Goal: Transaction & Acquisition: Purchase product/service

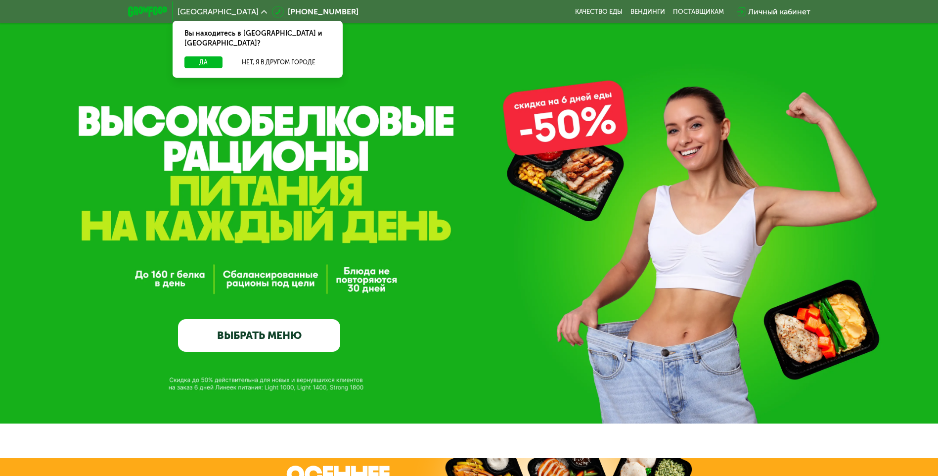
click at [472, 178] on div "GrowFood — доставка правильного питания ВЫБРАТЬ МЕНЮ" at bounding box center [469, 251] width 938 height 202
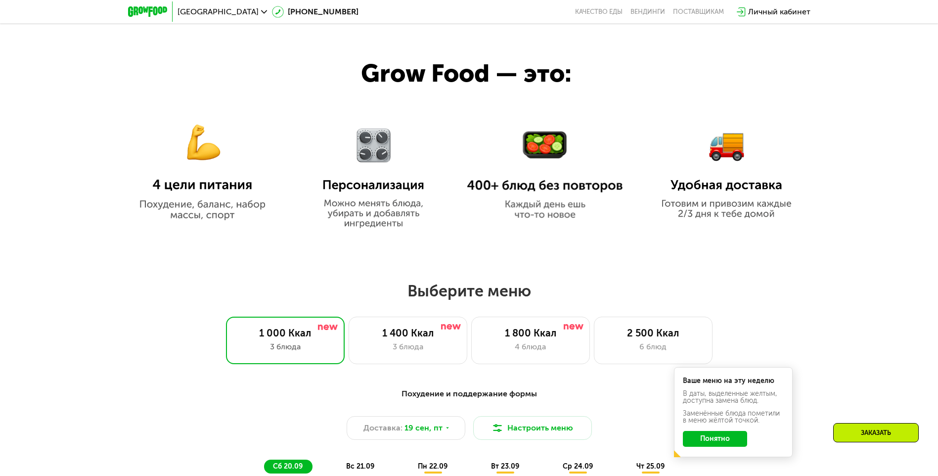
scroll to position [692, 0]
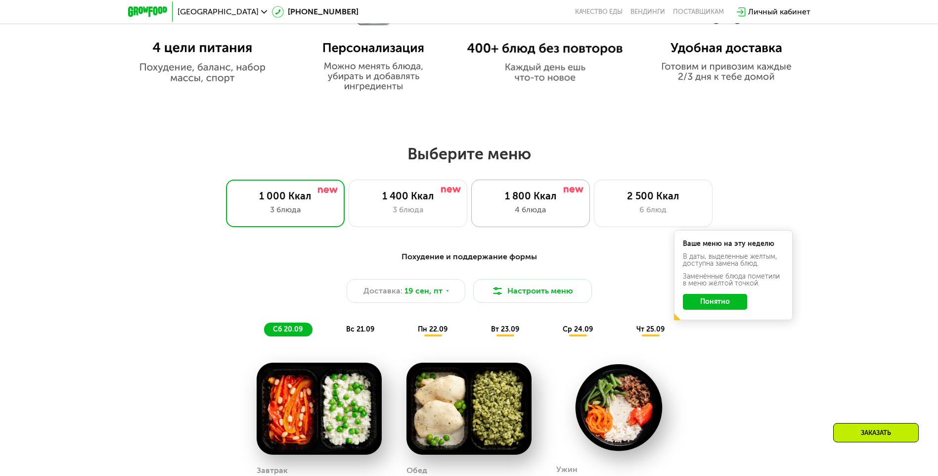
click at [537, 215] on div "4 блюда" at bounding box center [531, 210] width 98 height 12
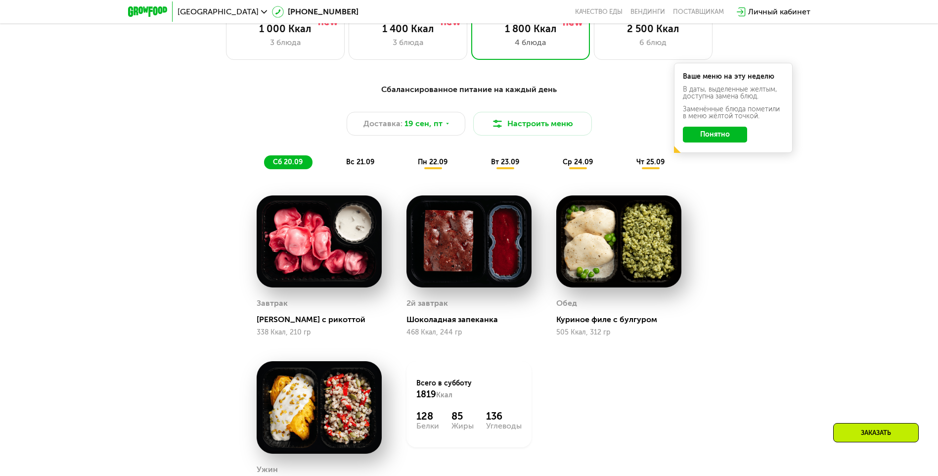
scroll to position [840, 0]
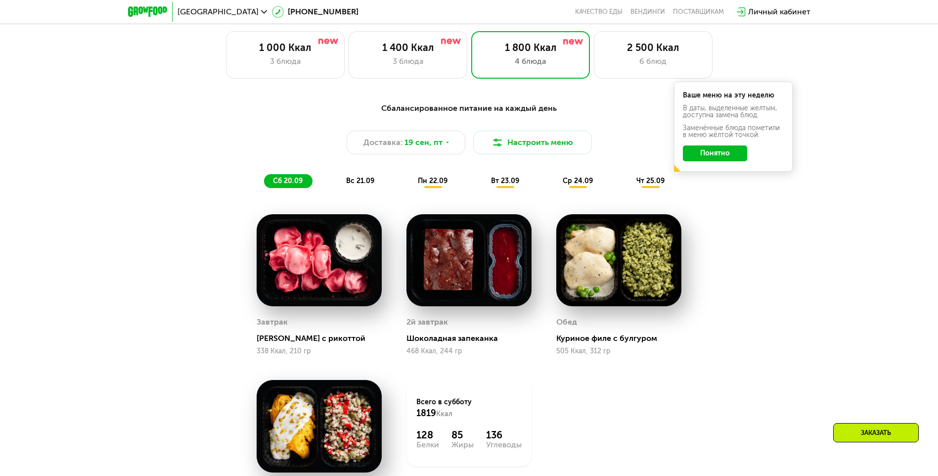
click at [369, 184] on span "вс 21.09" at bounding box center [360, 180] width 28 height 8
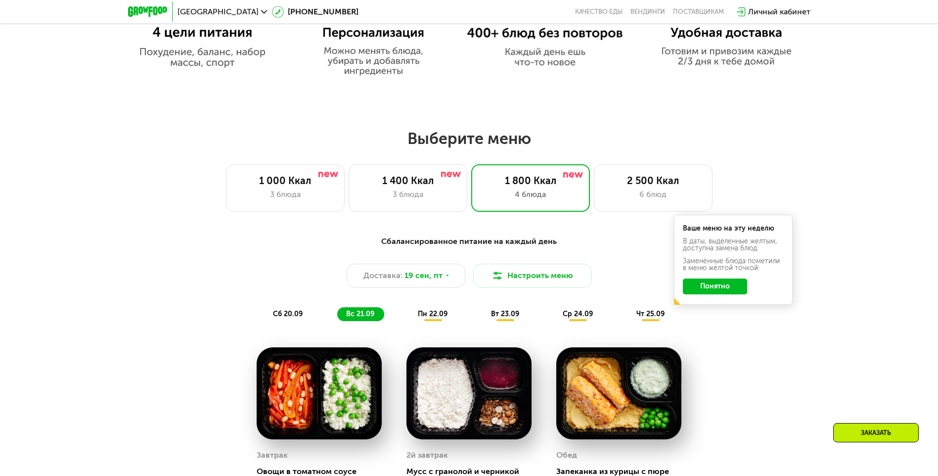
scroll to position [692, 0]
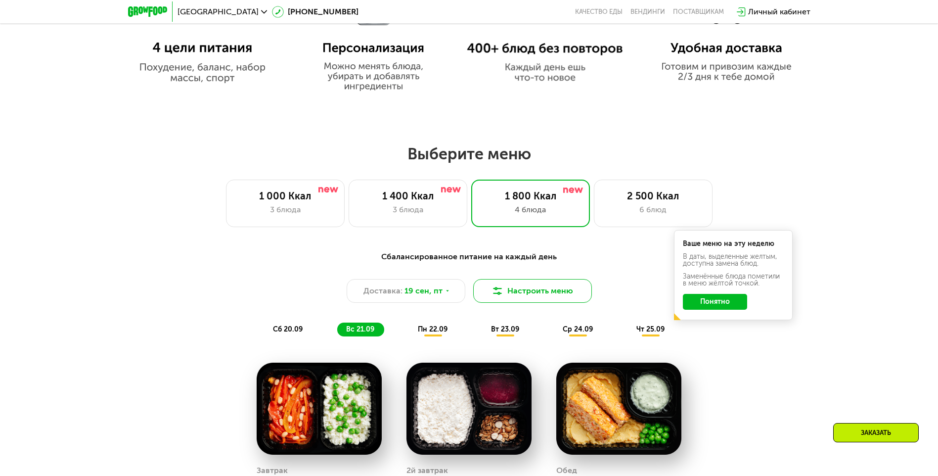
click at [551, 302] on button "Настроить меню" at bounding box center [532, 291] width 119 height 24
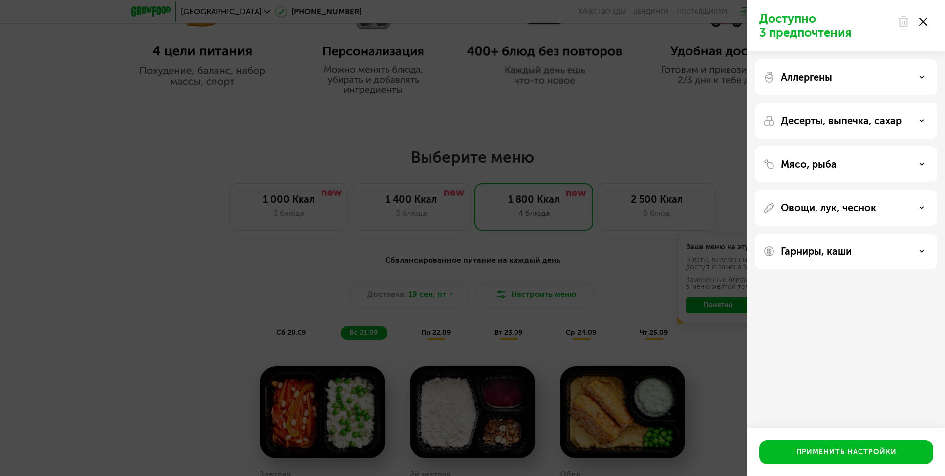
click at [924, 22] on use at bounding box center [924, 22] width 8 height 8
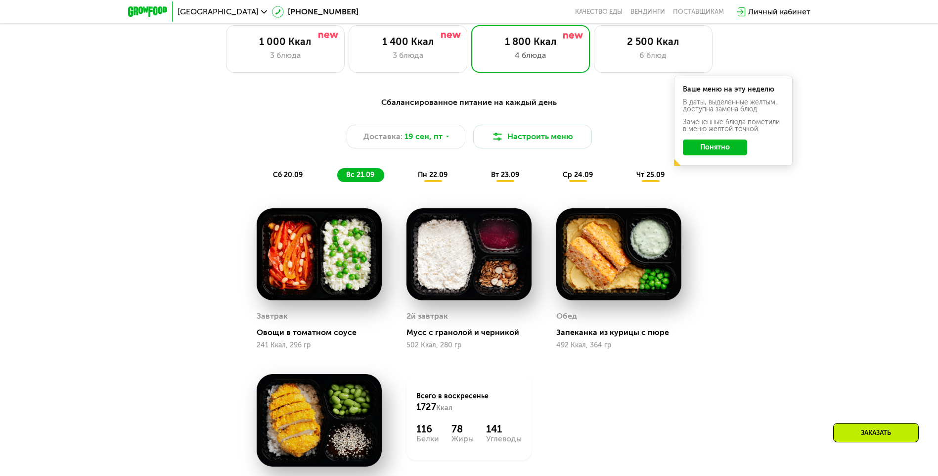
scroll to position [890, 0]
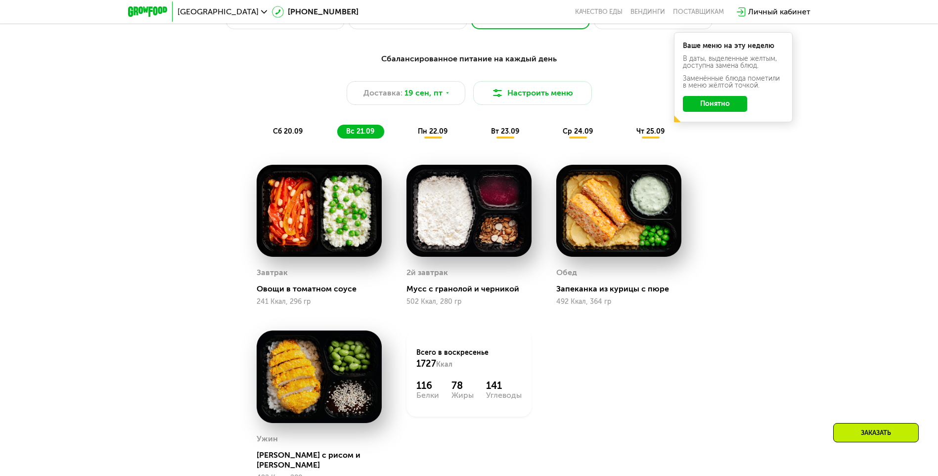
click at [712, 106] on button "Понятно" at bounding box center [715, 104] width 64 height 16
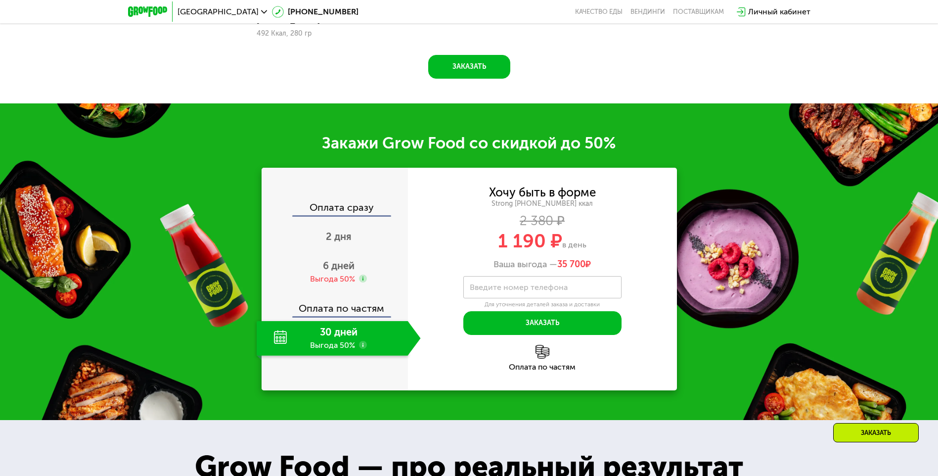
scroll to position [1335, 0]
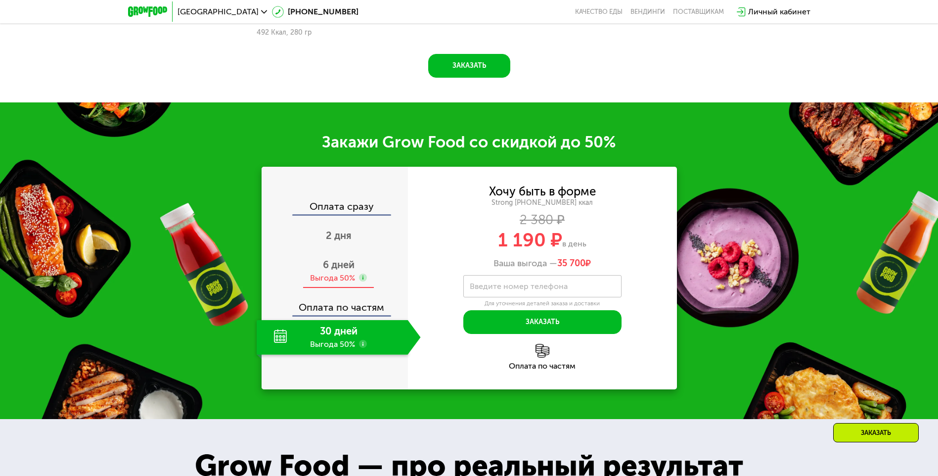
click at [343, 259] on span "6 дней" at bounding box center [339, 265] width 32 height 12
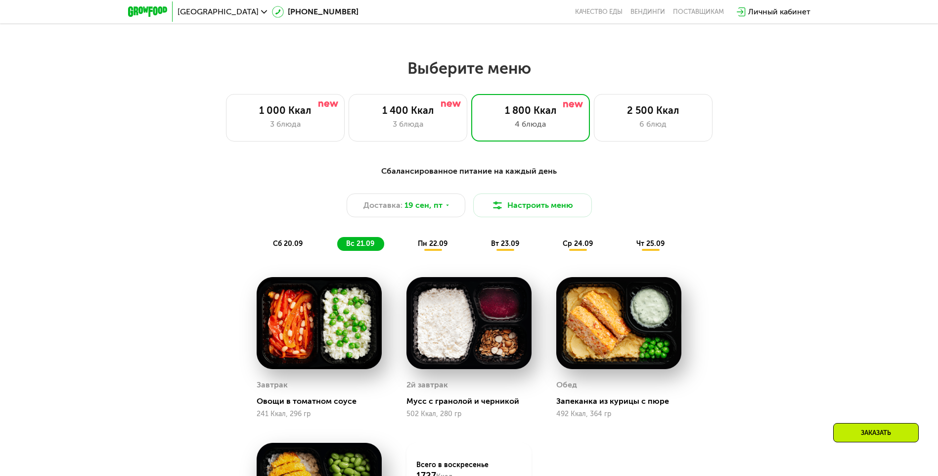
scroll to position [692, 0]
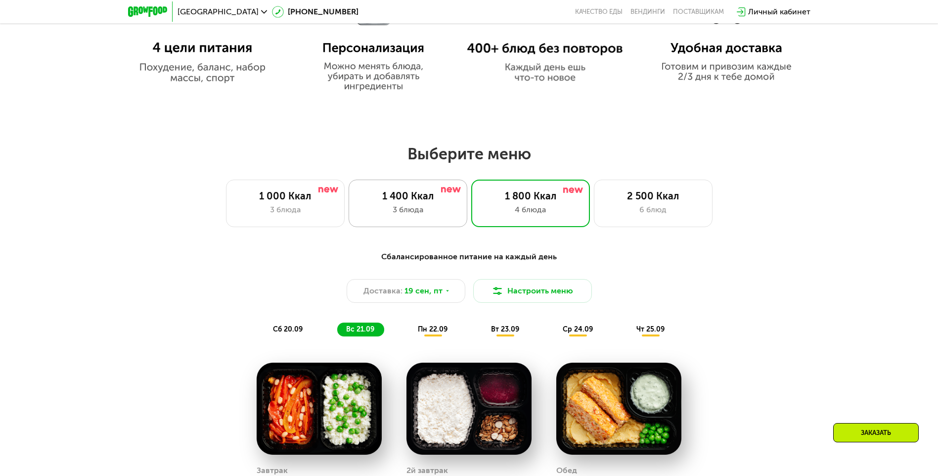
click at [409, 209] on div "3 блюда" at bounding box center [408, 210] width 98 height 12
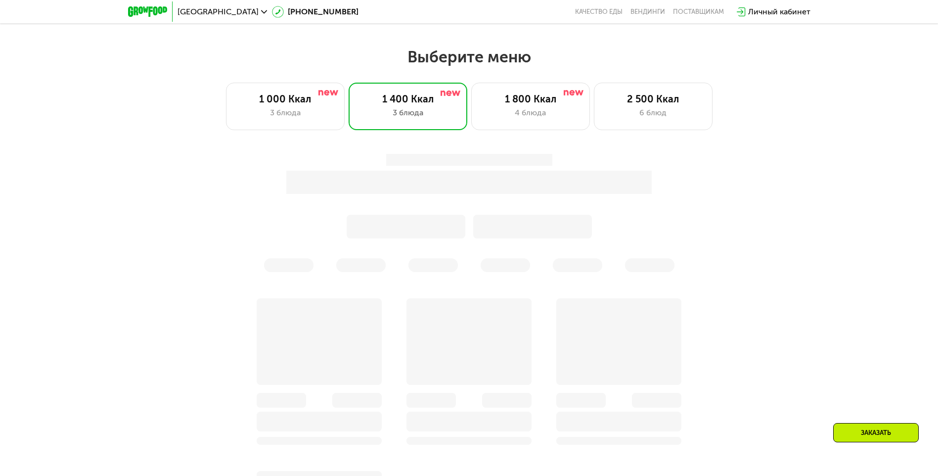
scroll to position [791, 0]
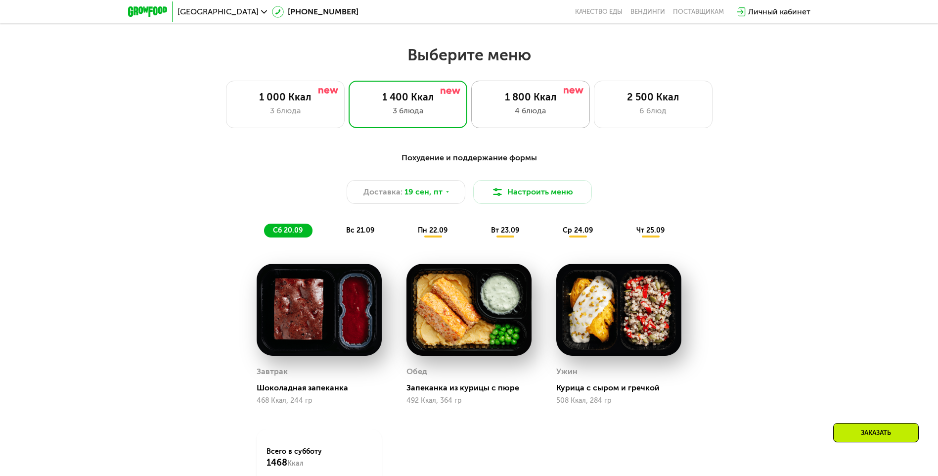
click at [541, 111] on div "4 блюда" at bounding box center [531, 111] width 98 height 12
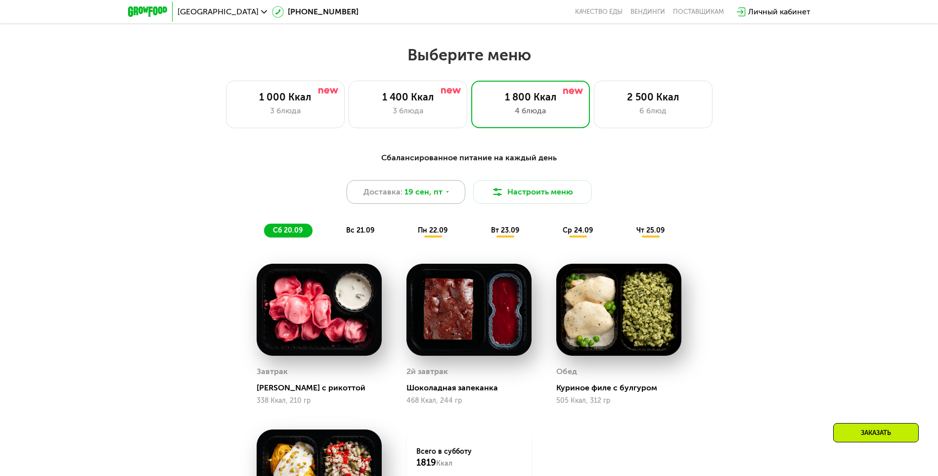
click at [459, 193] on div "Доставка: [DATE]" at bounding box center [406, 192] width 119 height 24
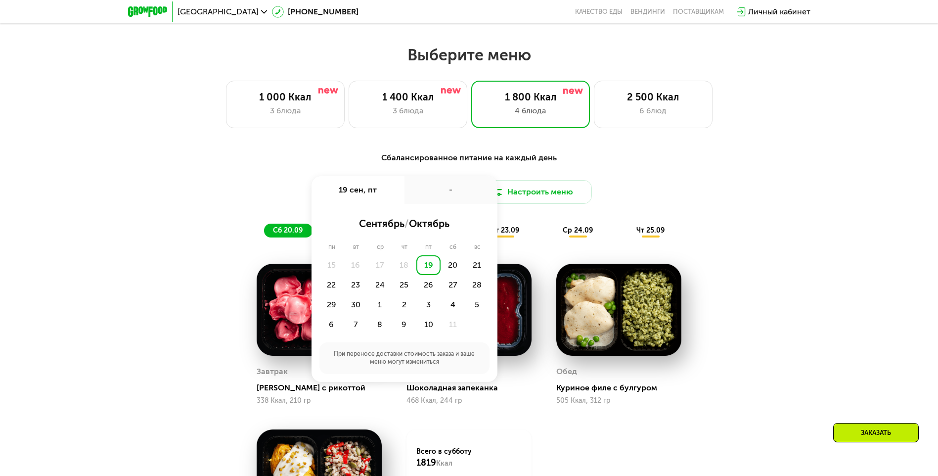
click at [760, 243] on div "Сбалансированное питание на каждый день Доставка: [DATE] сен, пт - сентябрь / о…" at bounding box center [469, 194] width 597 height 97
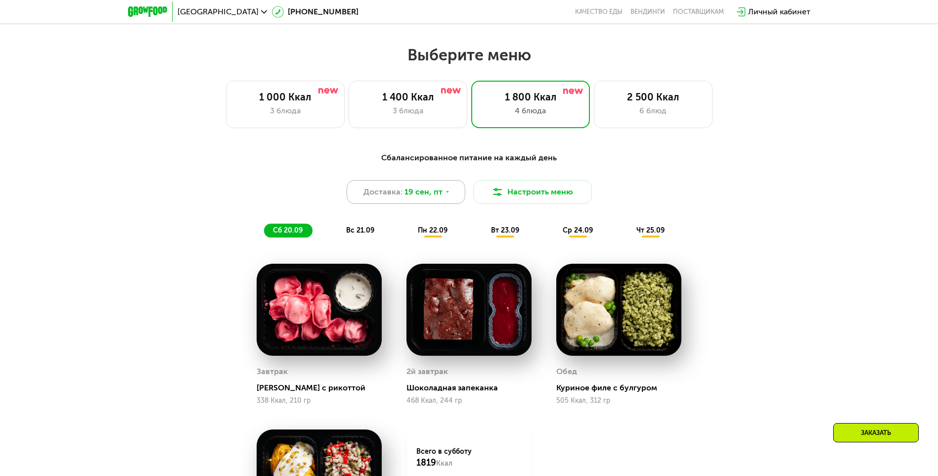
click at [444, 195] on icon at bounding box center [447, 192] width 6 height 6
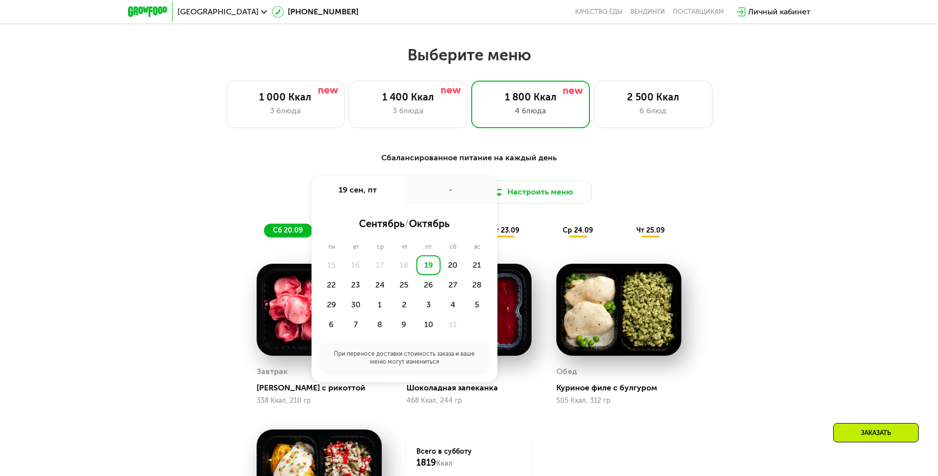
click at [729, 241] on div "Сбалансированное питание на каждый день Доставка: [DATE] сен, пт - сентябрь / о…" at bounding box center [469, 194] width 597 height 97
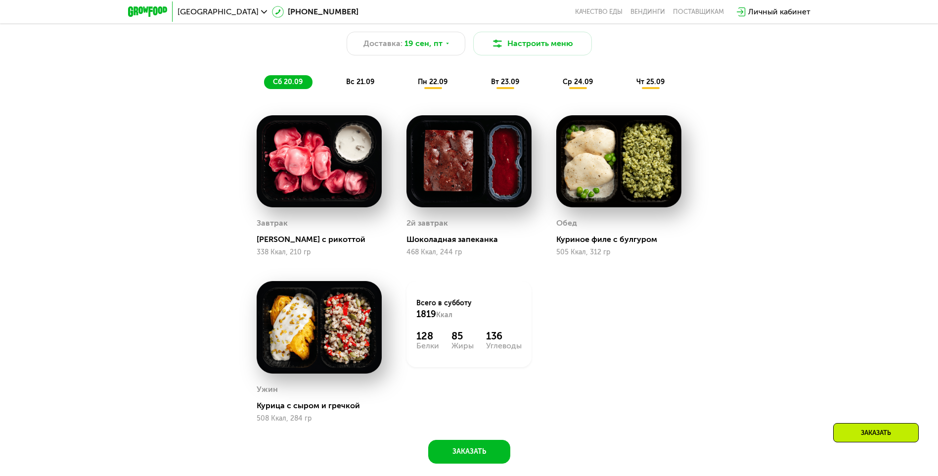
scroll to position [593, 0]
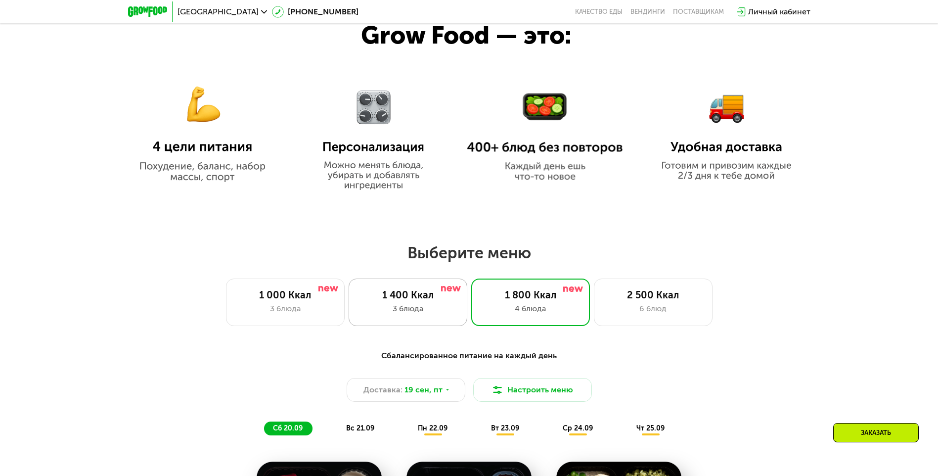
click at [447, 309] on div "3 блюда" at bounding box center [408, 309] width 98 height 12
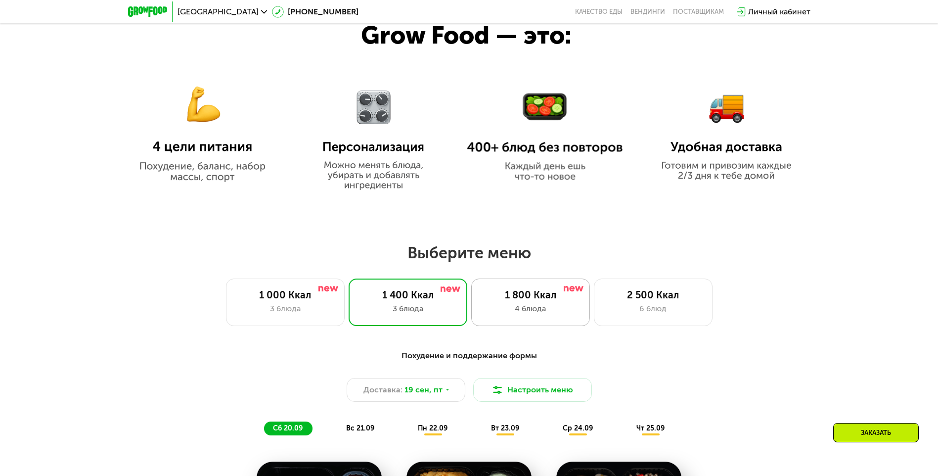
click at [494, 296] on div "1 800 Ккал" at bounding box center [531, 295] width 98 height 12
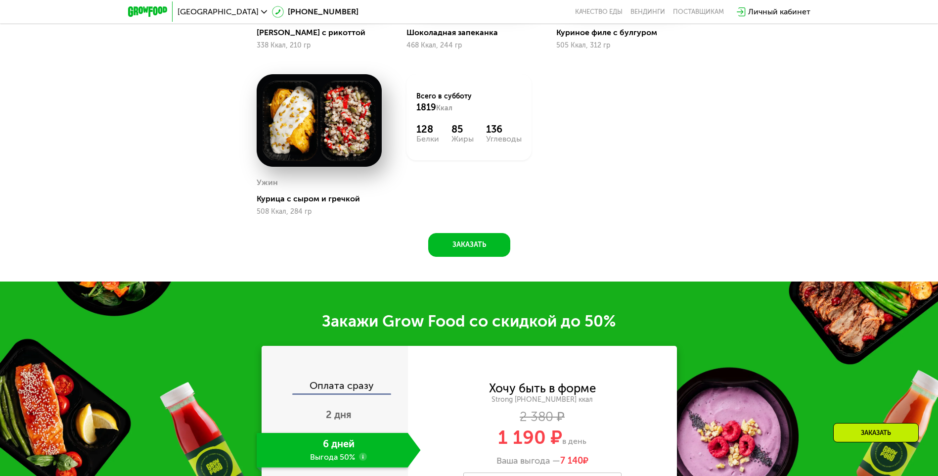
scroll to position [1335, 0]
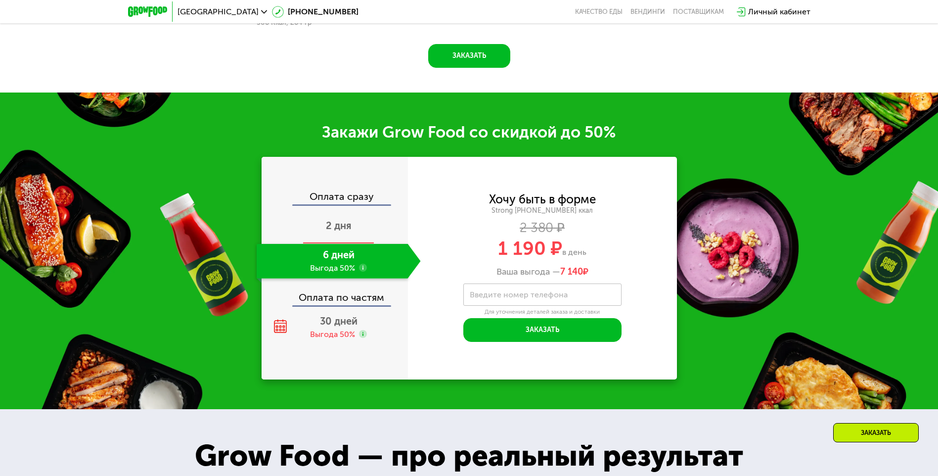
click at [354, 223] on div "2 дня" at bounding box center [339, 226] width 164 height 35
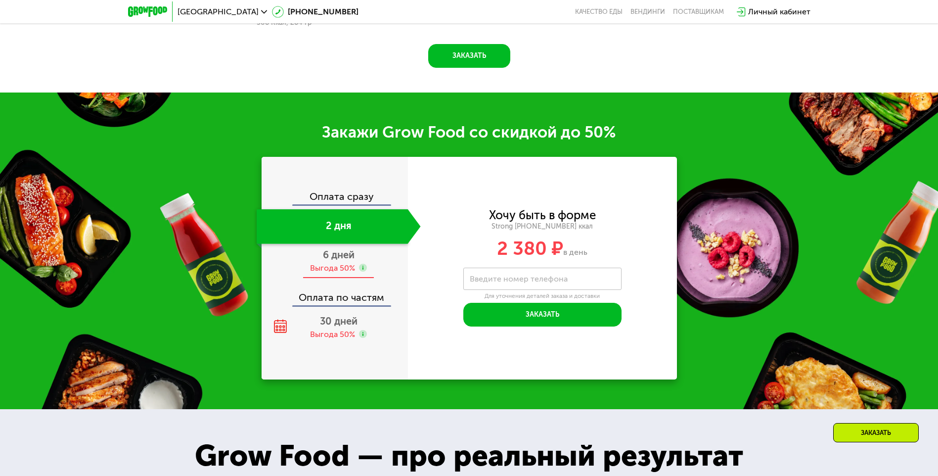
click at [358, 258] on div "6 дней Выгода 50%" at bounding box center [339, 261] width 164 height 35
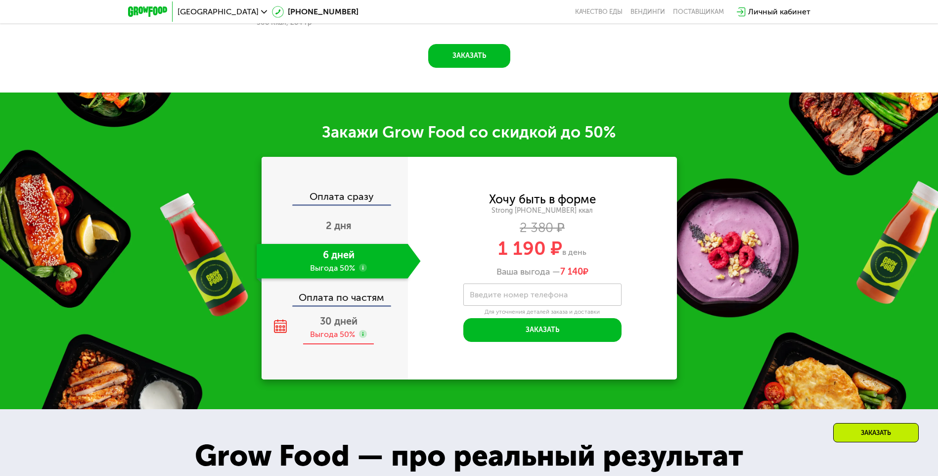
click at [356, 327] on span "30 дней" at bounding box center [339, 321] width 38 height 12
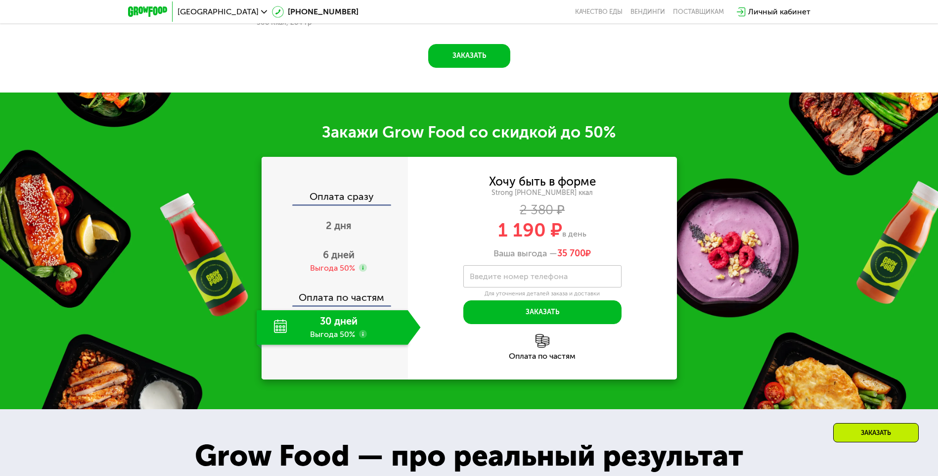
click at [380, 292] on div "Оплата по частям" at bounding box center [335, 293] width 145 height 23
click at [362, 271] on use at bounding box center [363, 268] width 8 height 8
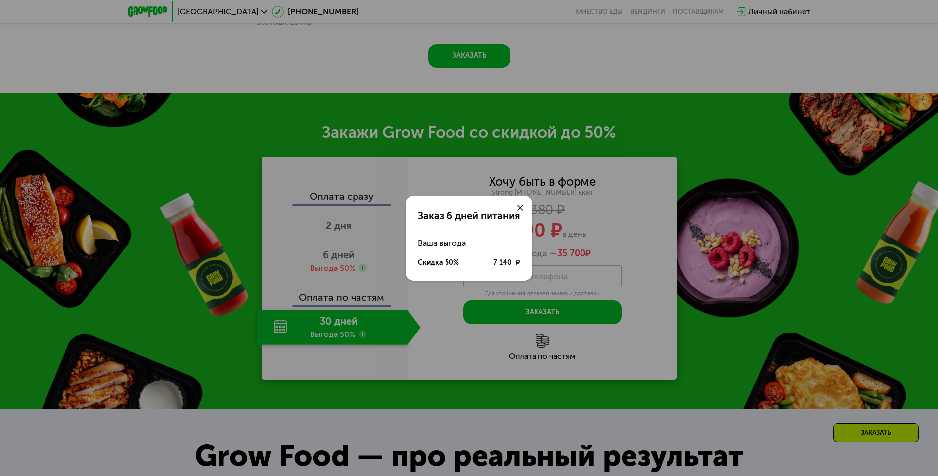
click at [520, 208] on use at bounding box center [520, 208] width 6 height 6
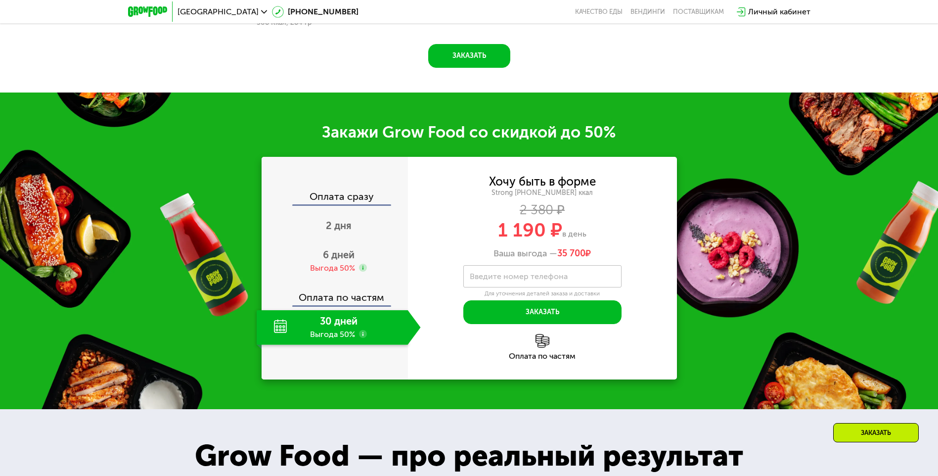
click at [355, 299] on div "Оплата по частям" at bounding box center [335, 293] width 145 height 23
click at [344, 265] on div "6 дней Выгода 50%" at bounding box center [339, 261] width 164 height 35
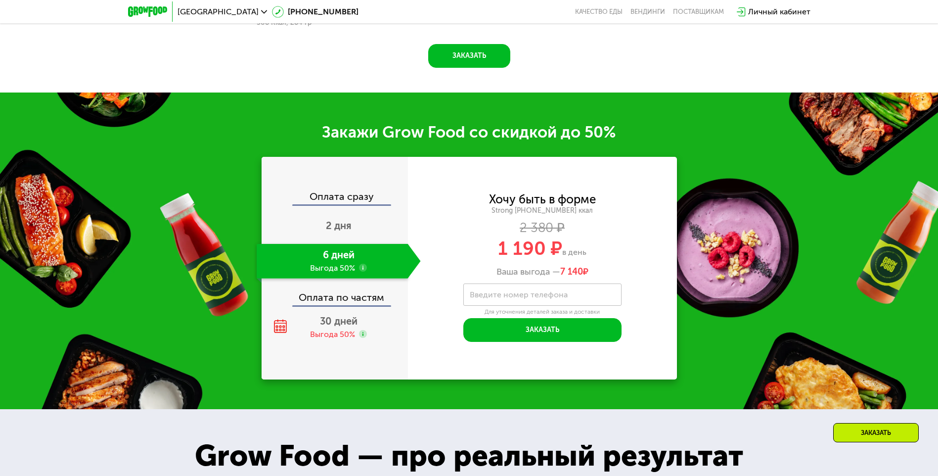
click at [656, 438] on div "Grow Food — про реальный результат" at bounding box center [469, 455] width 591 height 44
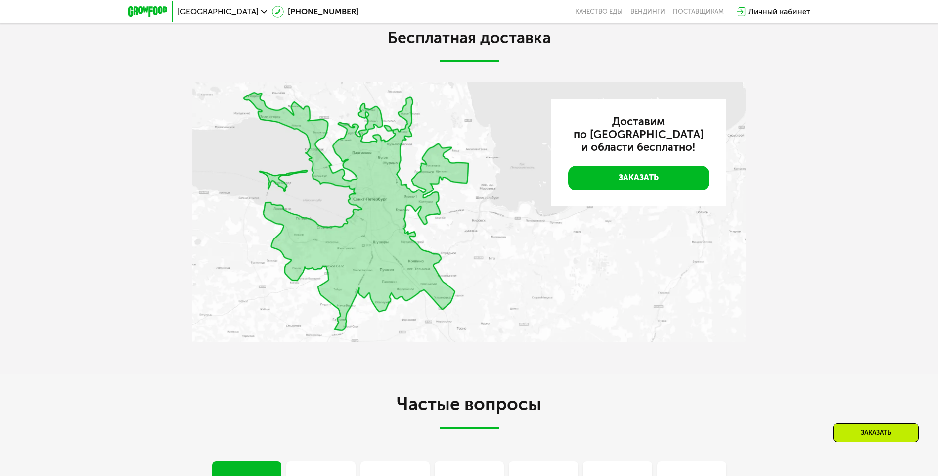
scroll to position [2571, 0]
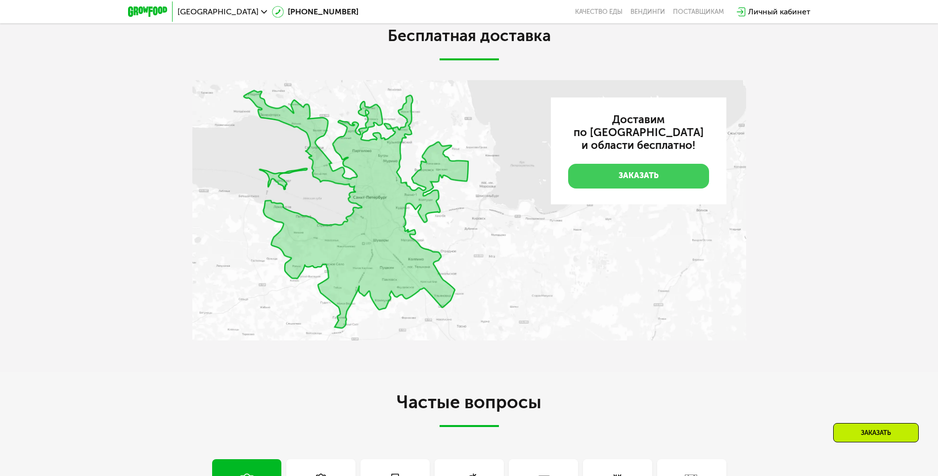
click at [660, 187] on link "Заказать" at bounding box center [638, 176] width 141 height 25
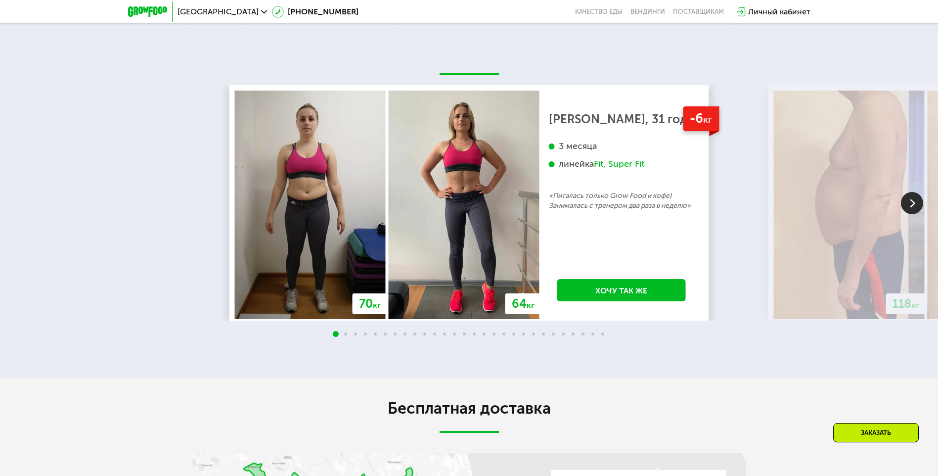
scroll to position [2594, 0]
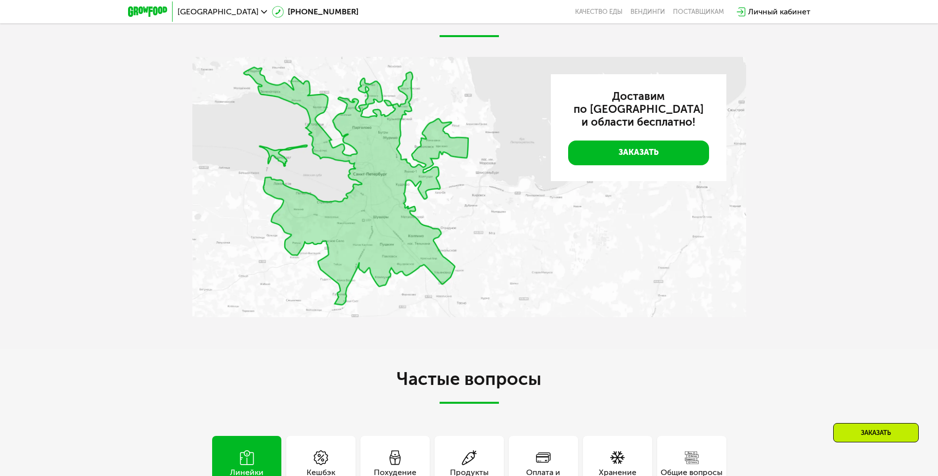
click at [499, 165] on img at bounding box center [469, 187] width 554 height 260
click at [386, 176] on img at bounding box center [469, 187] width 554 height 260
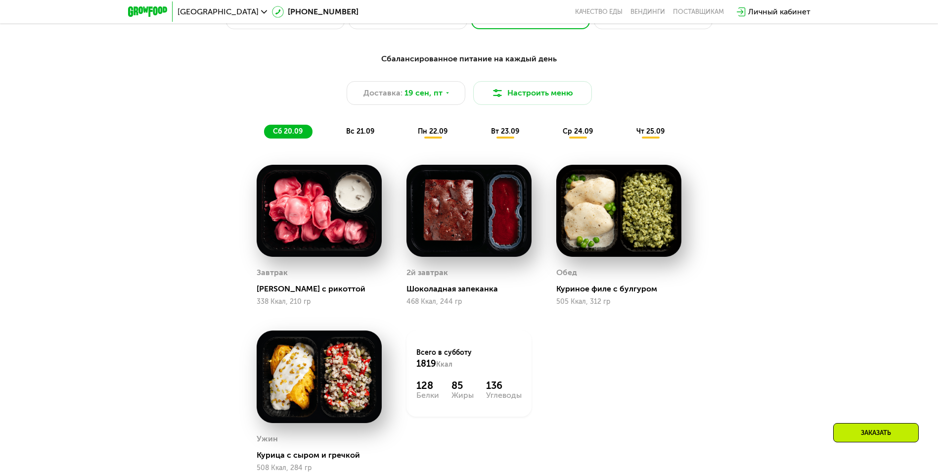
scroll to position [939, 0]
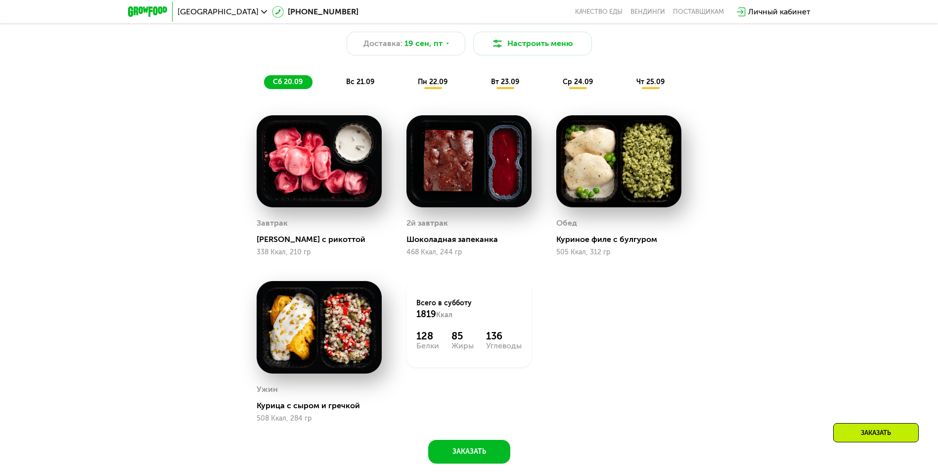
click at [435, 89] on div "пн 22.09" at bounding box center [433, 82] width 48 height 14
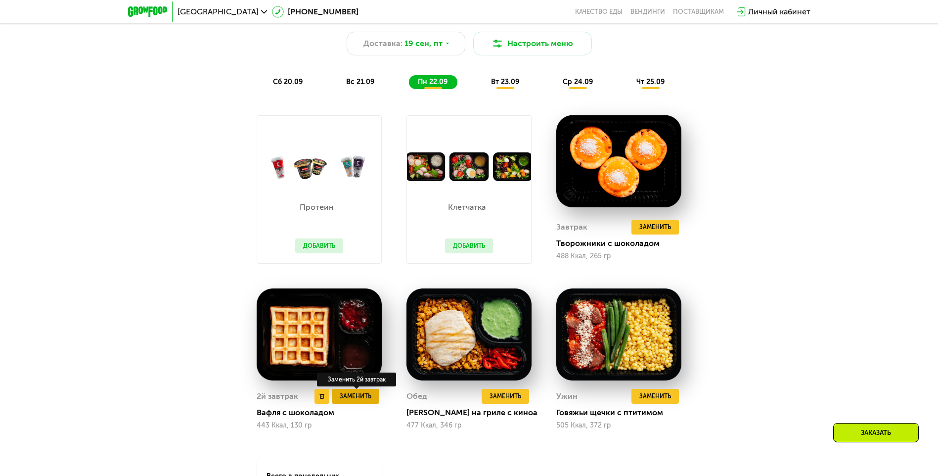
click at [347, 400] on span "Заменить" at bounding box center [356, 396] width 32 height 10
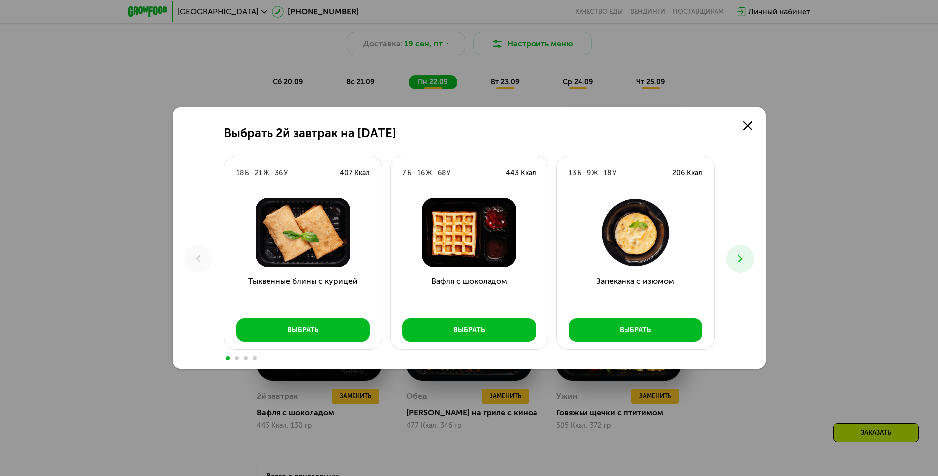
click at [742, 258] on icon at bounding box center [740, 259] width 12 height 12
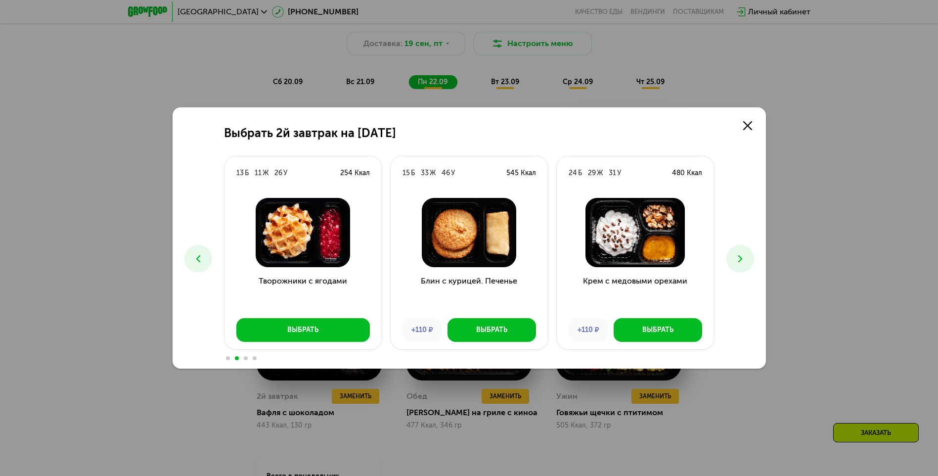
click at [195, 257] on icon at bounding box center [198, 259] width 12 height 12
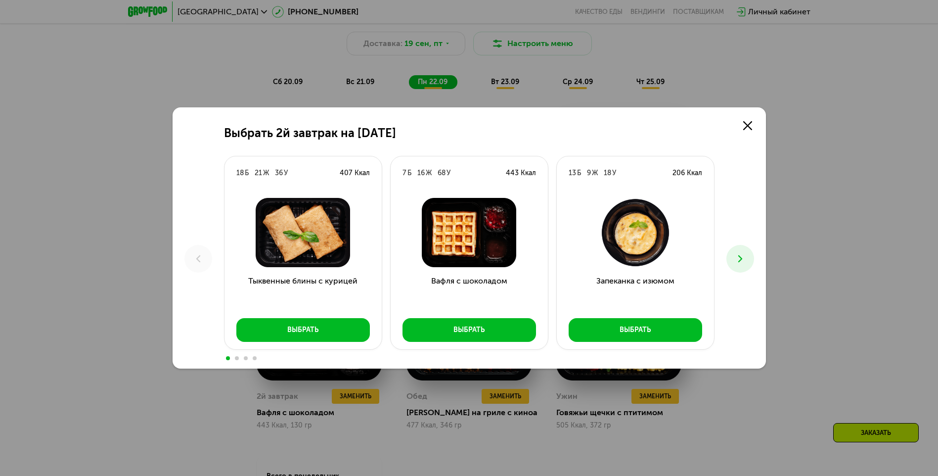
click at [741, 238] on div "Выбрать 2й завтрак на [DATE] Б 21 Ж 36 У 407 Ккал Тыквенные блины с курицей Выб…" at bounding box center [469, 237] width 593 height 261
click at [741, 254] on icon at bounding box center [740, 259] width 12 height 12
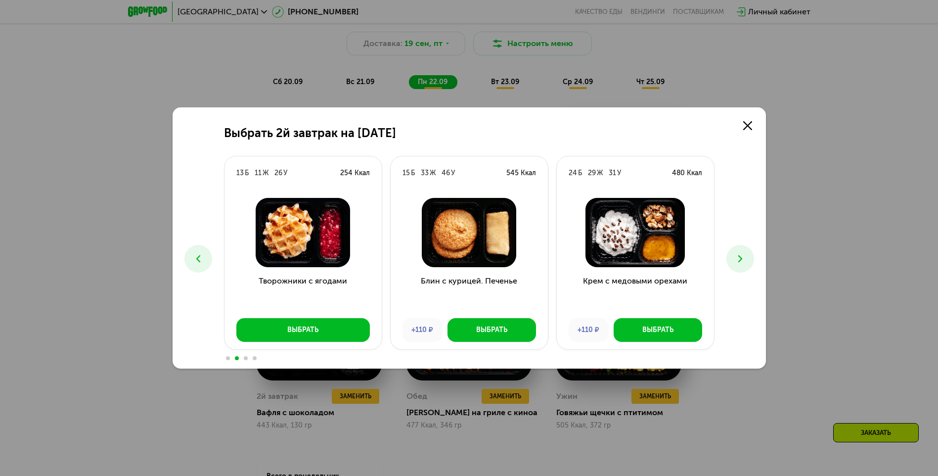
click at [741, 254] on icon at bounding box center [740, 259] width 12 height 12
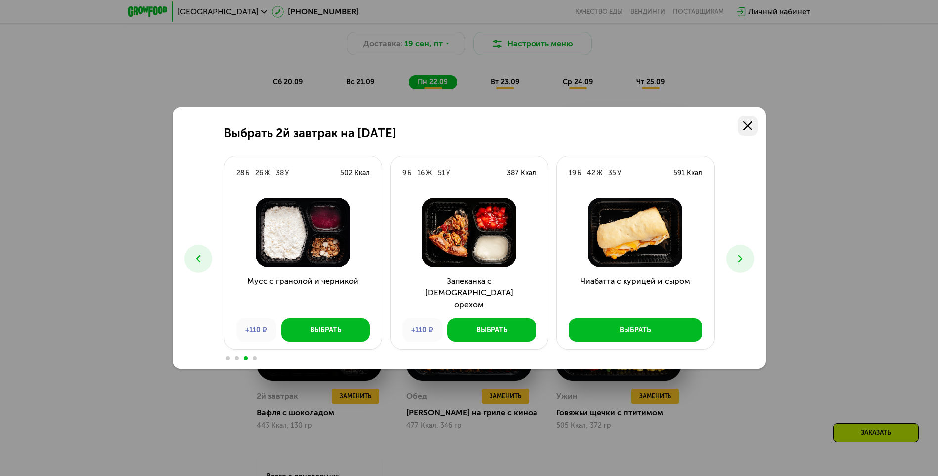
click at [751, 123] on icon at bounding box center [747, 125] width 9 height 9
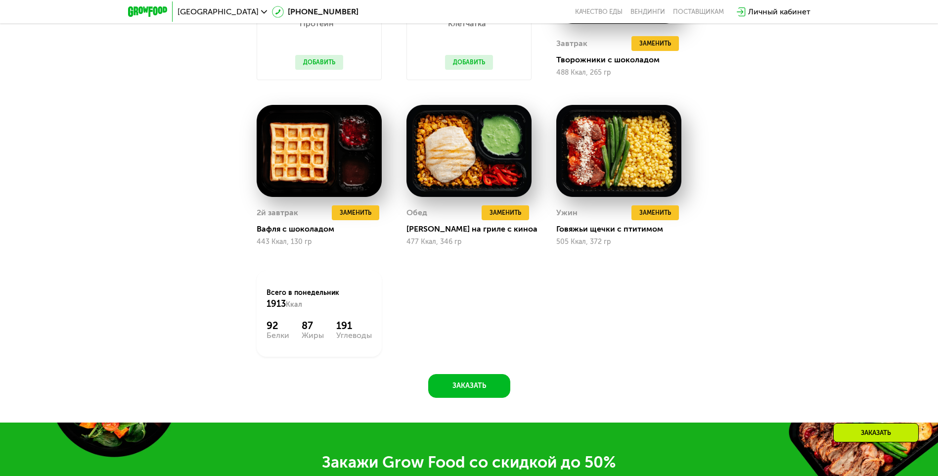
scroll to position [1137, 0]
